Goal: Transaction & Acquisition: Purchase product/service

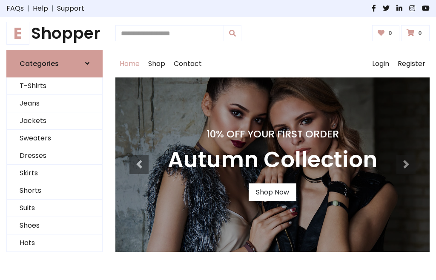
click at [218, 140] on h4 "10% Off Your First Order" at bounding box center [273, 134] width 210 height 12
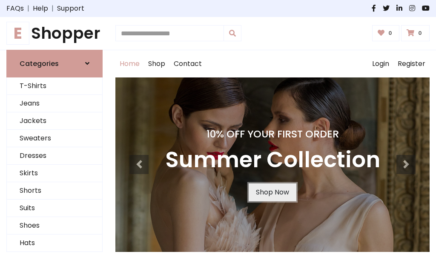
click at [272, 192] on link "Shop Now" at bounding box center [273, 193] width 48 height 18
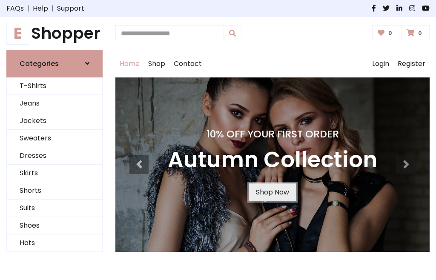
click at [272, 192] on link "Shop Now" at bounding box center [273, 193] width 48 height 18
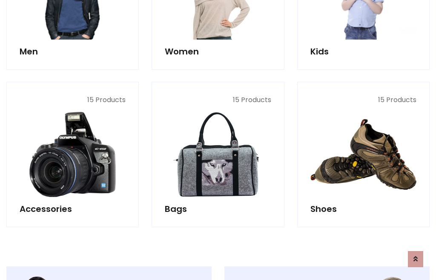
scroll to position [849, 0]
